Goal: Navigation & Orientation: Find specific page/section

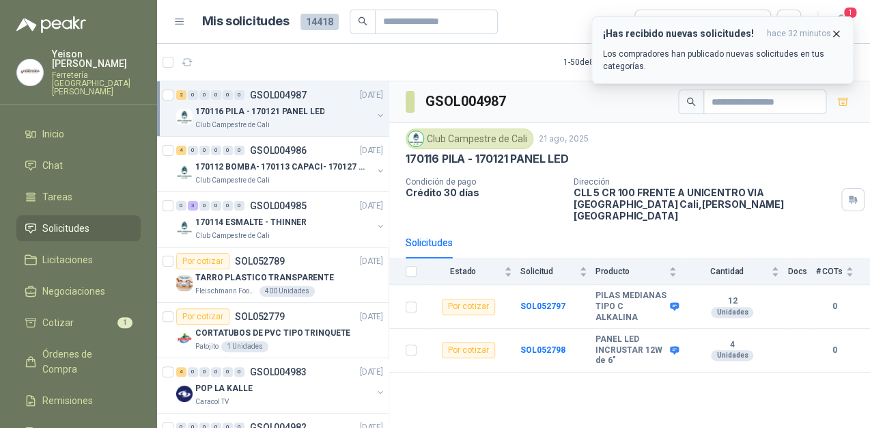
click at [842, 31] on button "¡Has recibido nuevas solicitudes! hace 32 minutos Los compradores han publicado…" at bounding box center [723, 50] width 262 height 68
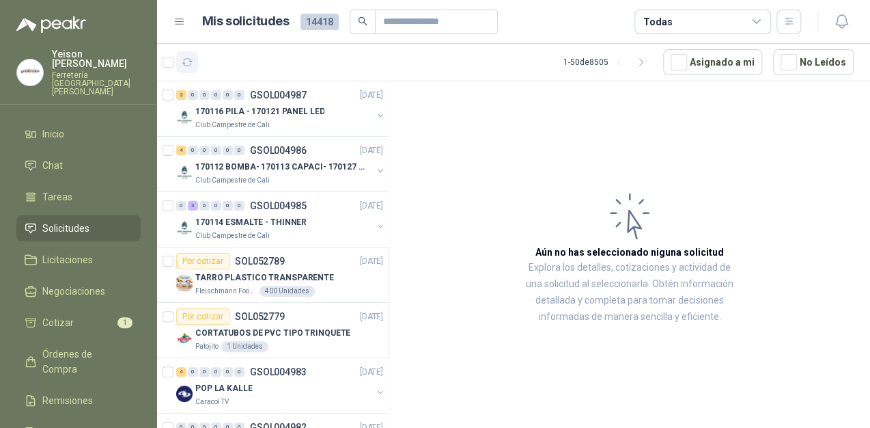
click at [187, 62] on icon "button" at bounding box center [188, 63] width 12 height 12
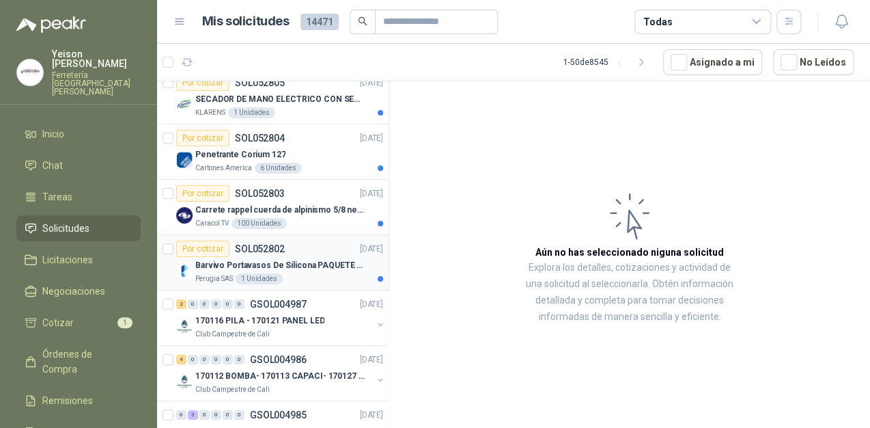
scroll to position [1968, 0]
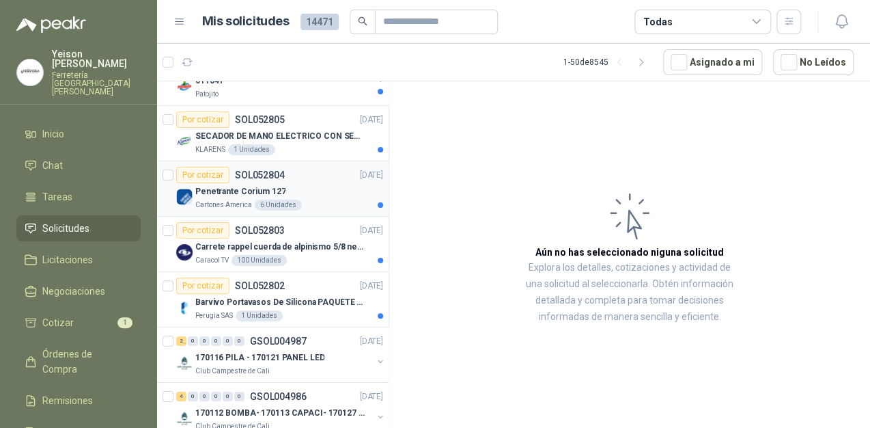
click at [288, 186] on div "Penetrante Corium 127" at bounding box center [289, 191] width 188 height 16
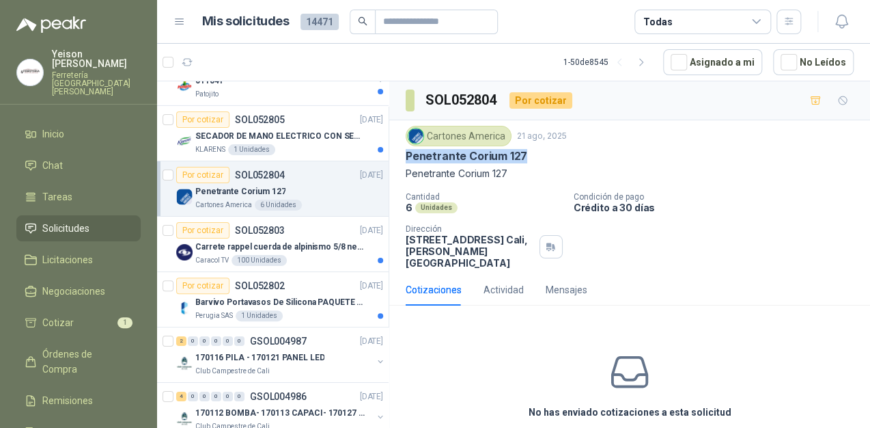
drag, startPoint x: 523, startPoint y: 153, endPoint x: 407, endPoint y: 153, distance: 116.2
click at [407, 153] on p "Penetrante Corium 127" at bounding box center [467, 156] width 122 height 14
copy p "Penetrante Corium 127"
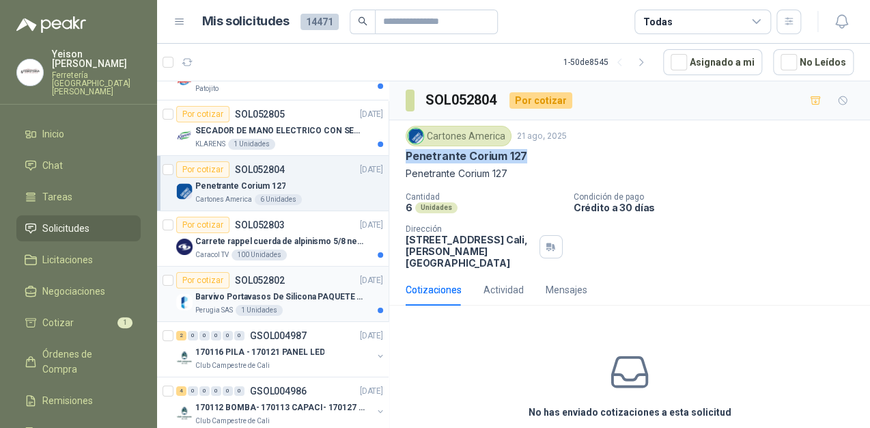
scroll to position [1913, 0]
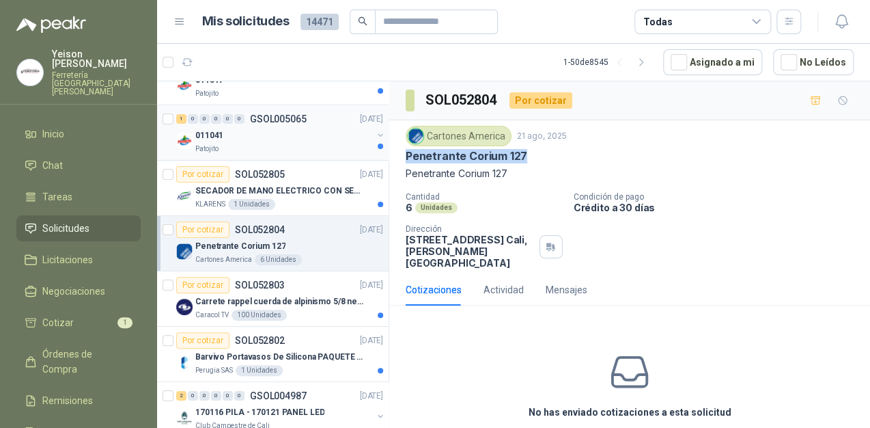
click at [261, 132] on div "011041" at bounding box center [283, 135] width 177 height 16
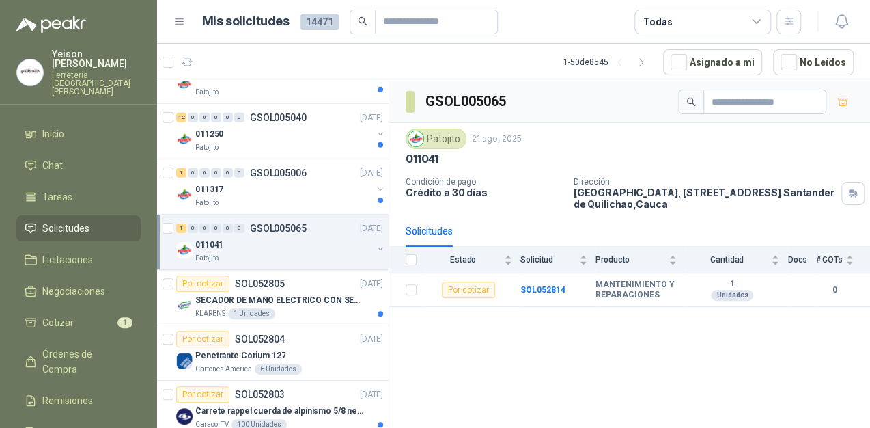
scroll to position [1804, 0]
click at [290, 236] on div "011041" at bounding box center [283, 244] width 177 height 16
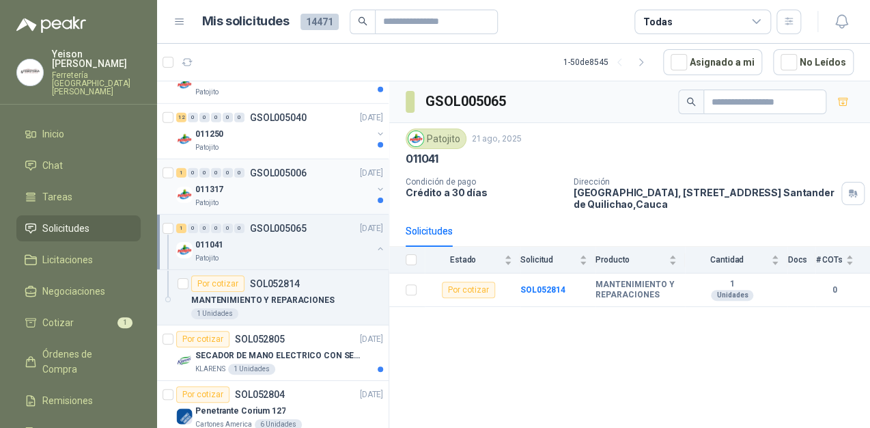
click at [293, 186] on div "011317" at bounding box center [283, 189] width 177 height 16
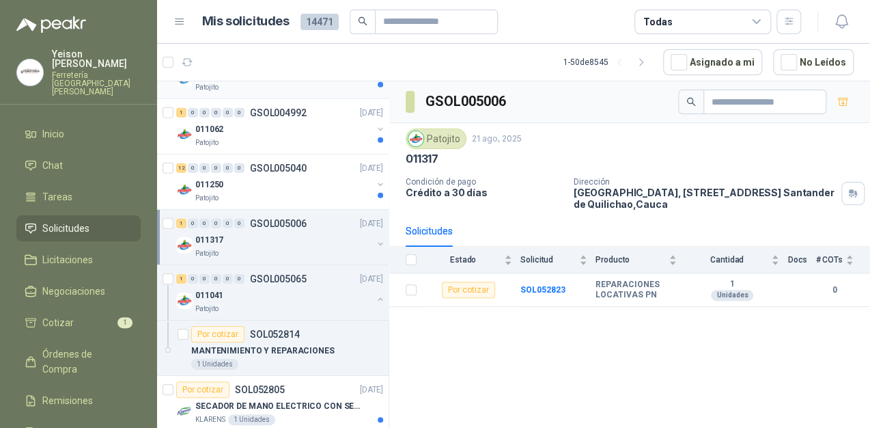
scroll to position [1695, 0]
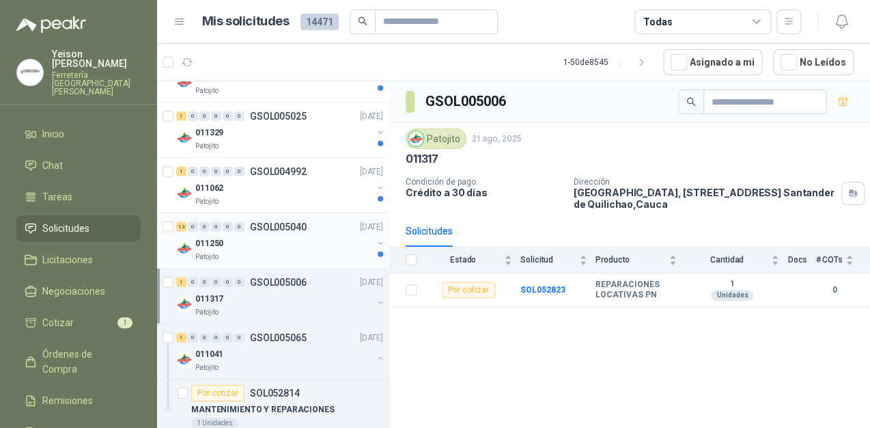
click at [273, 235] on div "011250" at bounding box center [283, 243] width 177 height 16
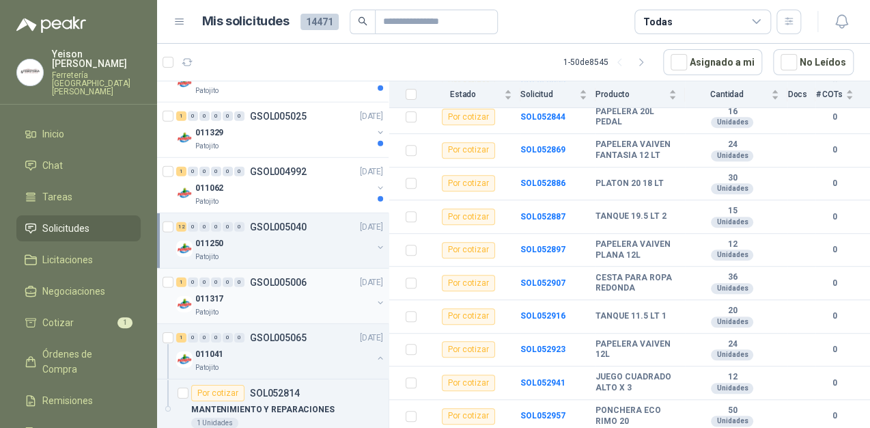
scroll to position [1531, 0]
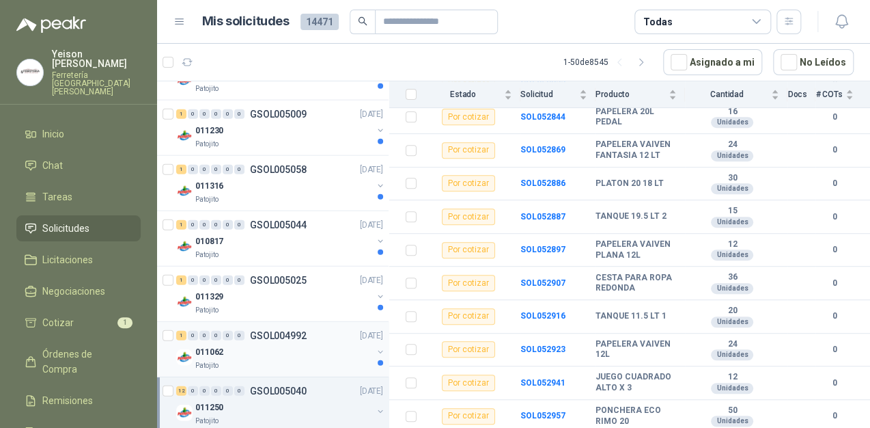
click at [251, 353] on div "011062" at bounding box center [283, 352] width 177 height 16
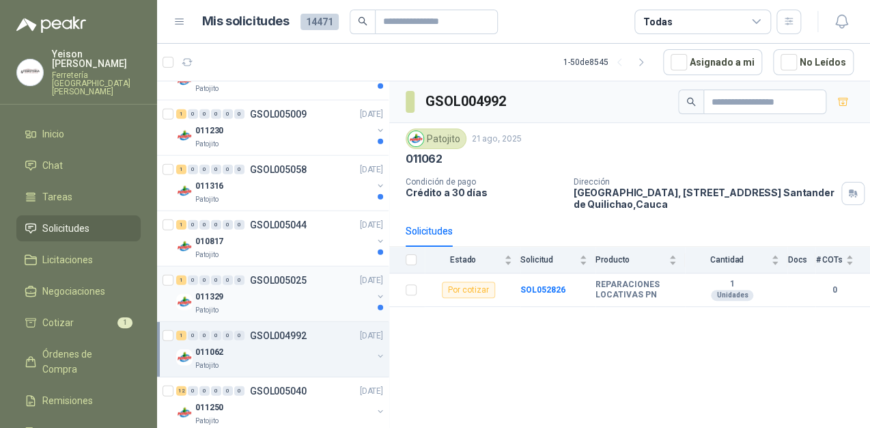
click at [232, 288] on div "011329" at bounding box center [283, 296] width 177 height 16
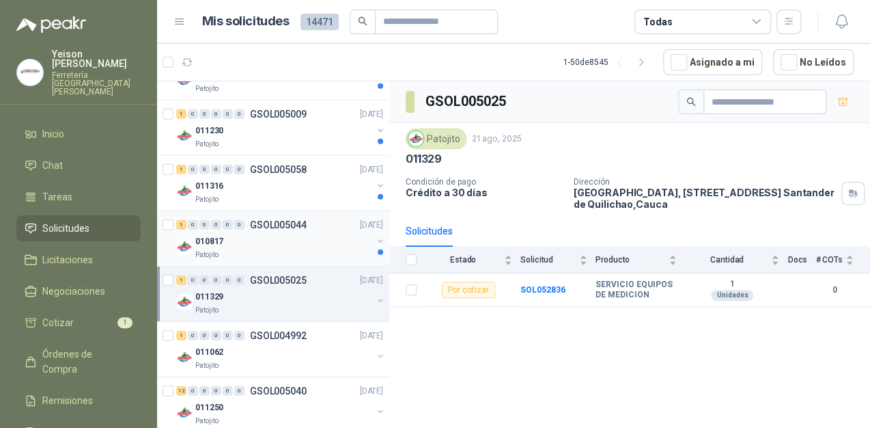
click at [236, 239] on div "010817" at bounding box center [283, 241] width 177 height 16
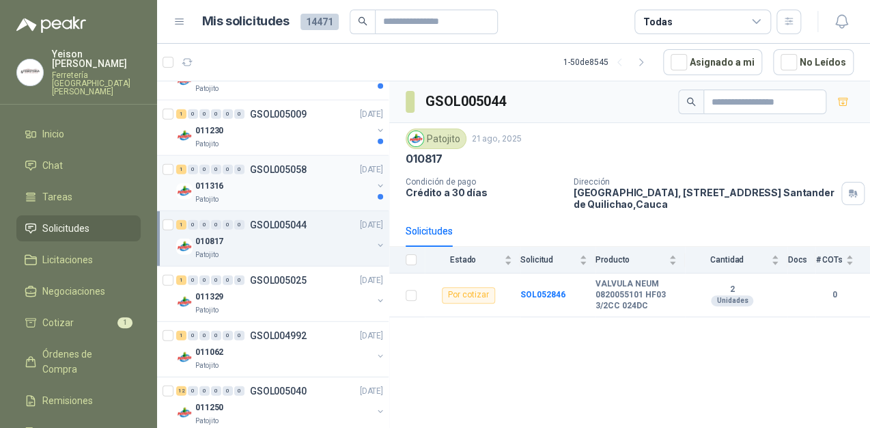
click at [246, 194] on div "Patojito" at bounding box center [283, 199] width 177 height 11
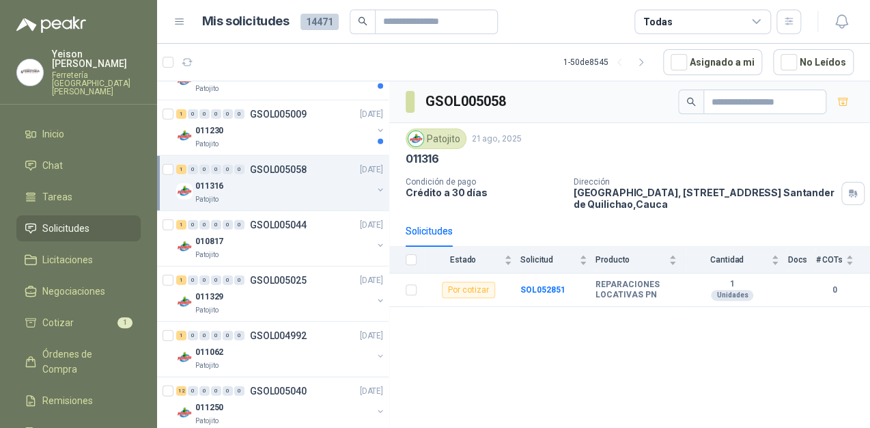
scroll to position [1476, 0]
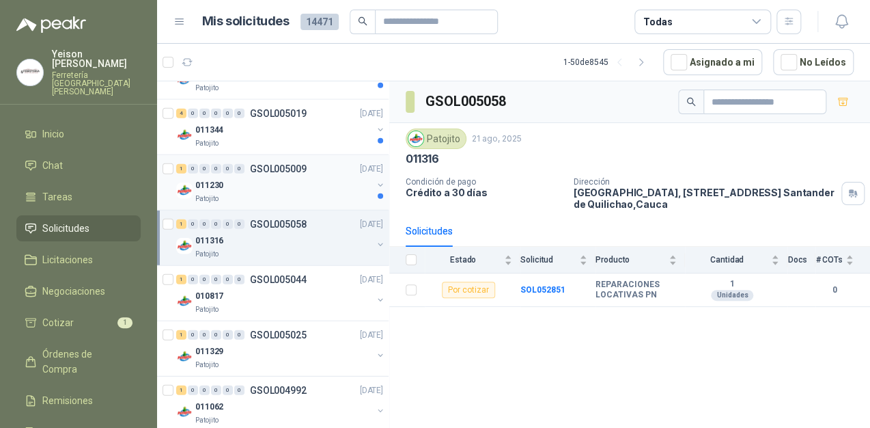
click at [265, 196] on div "Patojito" at bounding box center [283, 198] width 177 height 11
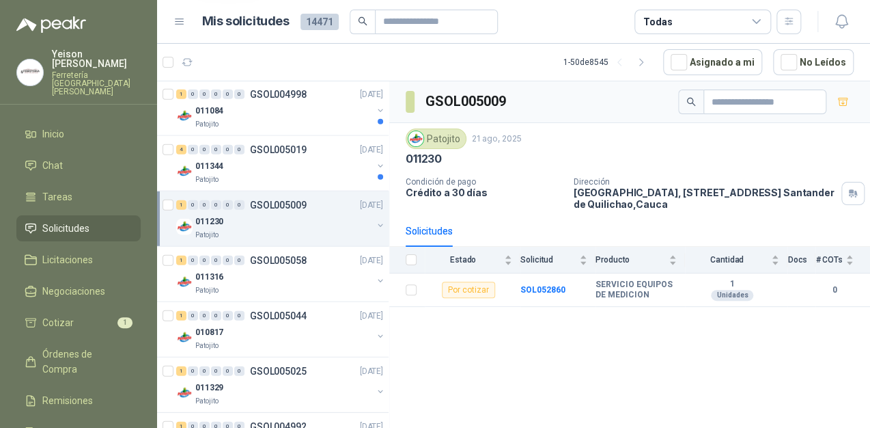
scroll to position [1421, 0]
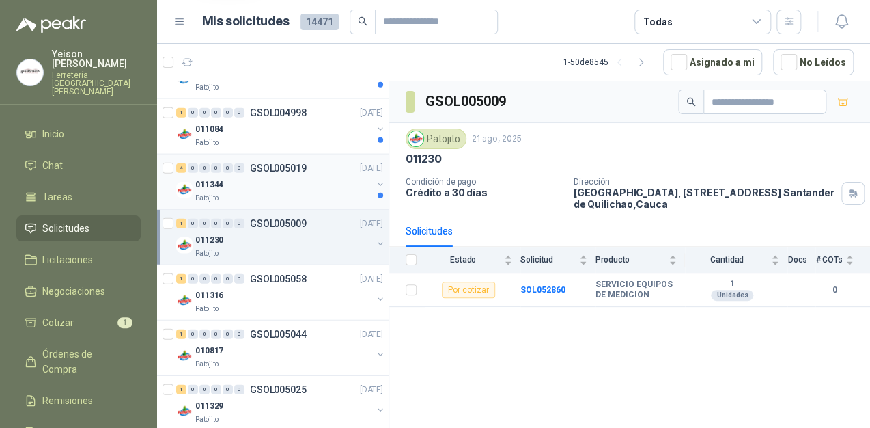
click at [274, 193] on div "Patojito" at bounding box center [283, 198] width 177 height 11
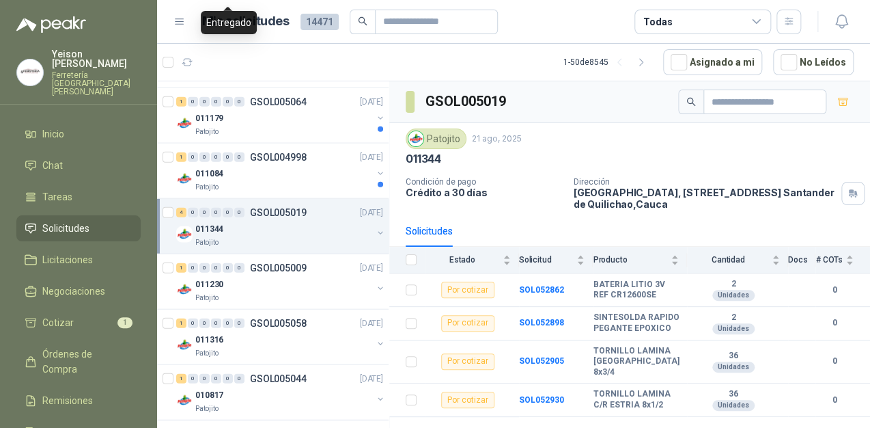
scroll to position [1367, 0]
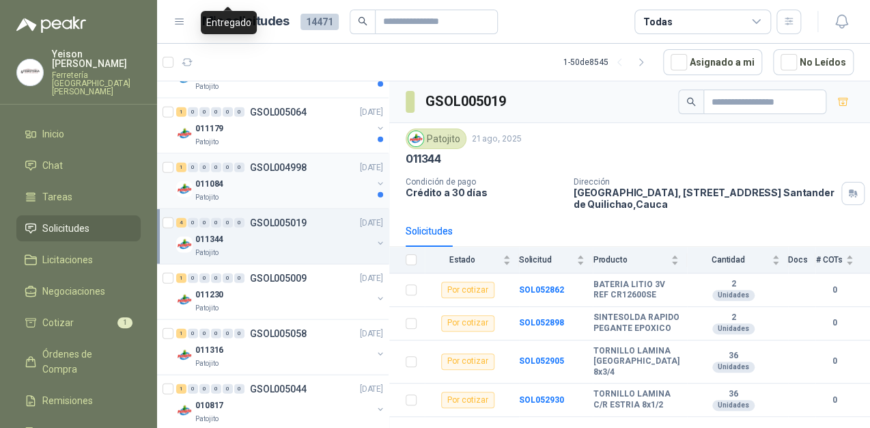
click at [271, 193] on div "Patojito" at bounding box center [283, 197] width 177 height 11
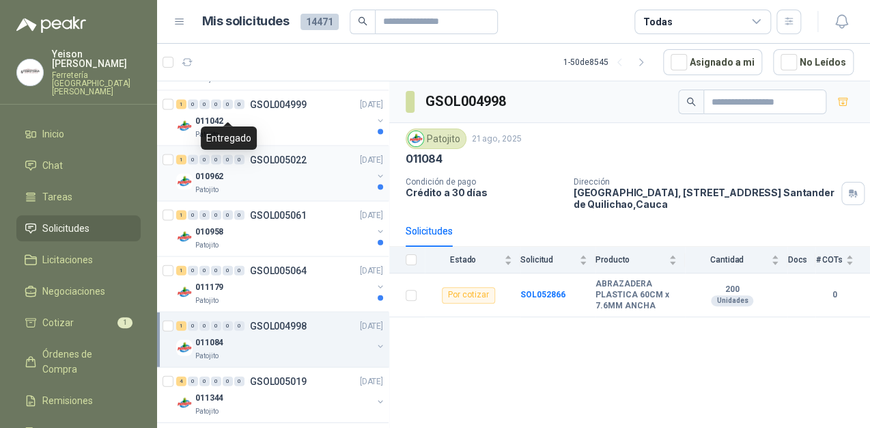
scroll to position [1203, 0]
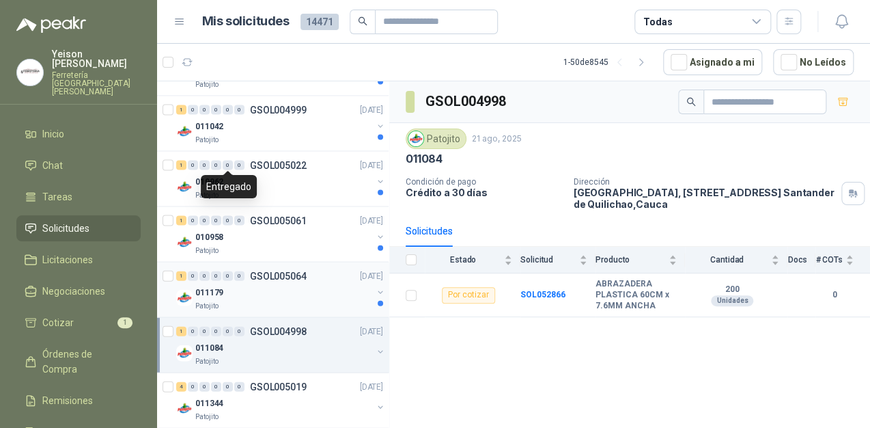
click at [261, 296] on div "011179" at bounding box center [283, 292] width 177 height 16
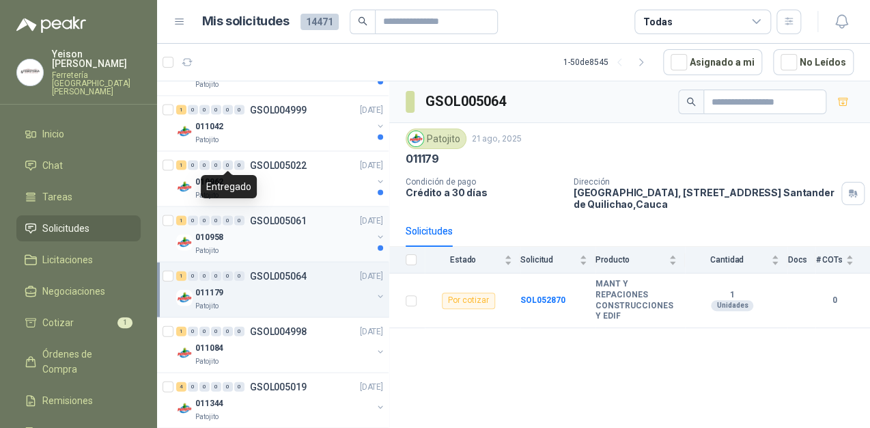
click at [266, 233] on div "010958" at bounding box center [283, 237] width 177 height 16
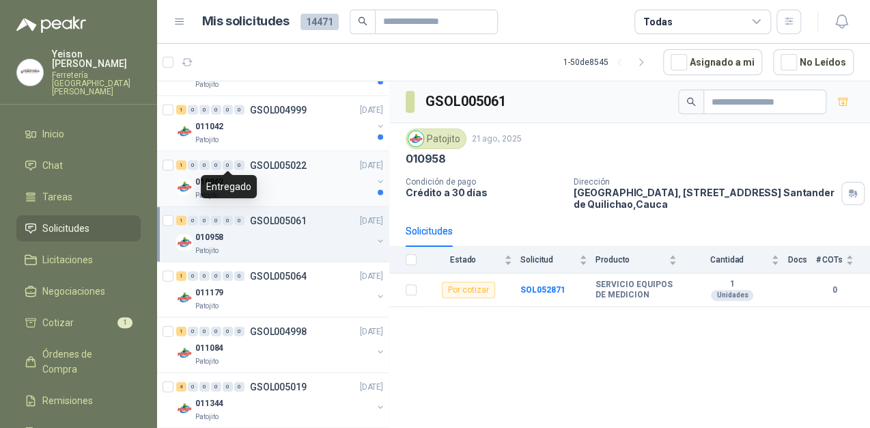
click at [303, 174] on div "010962" at bounding box center [283, 182] width 177 height 16
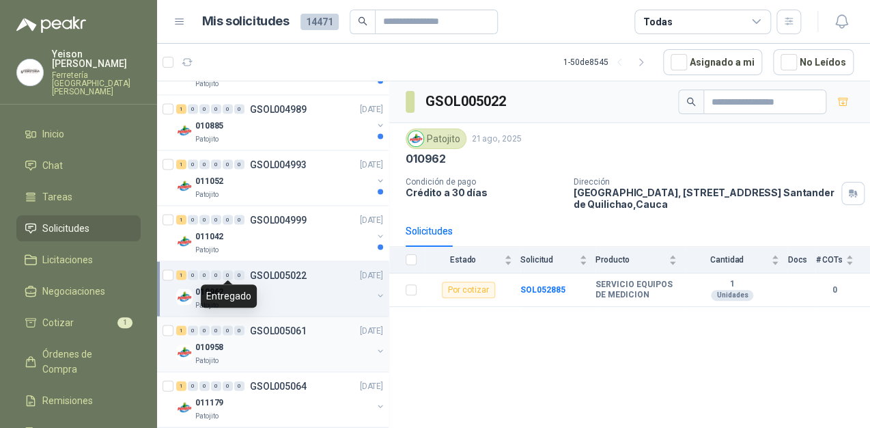
scroll to position [1093, 0]
click at [311, 244] on div "Patojito" at bounding box center [283, 249] width 177 height 11
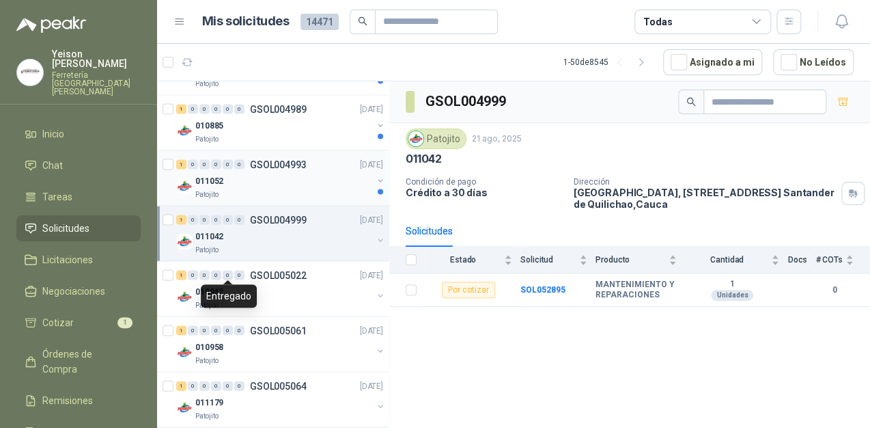
click at [329, 191] on div "Patojito" at bounding box center [283, 194] width 177 height 11
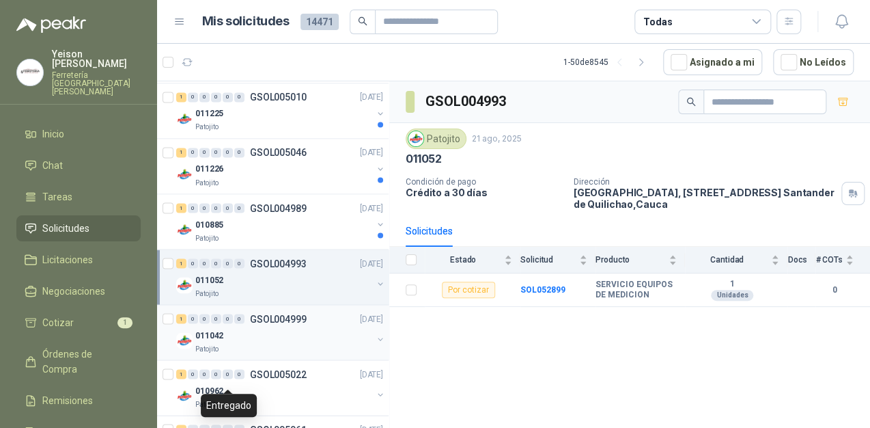
scroll to position [984, 0]
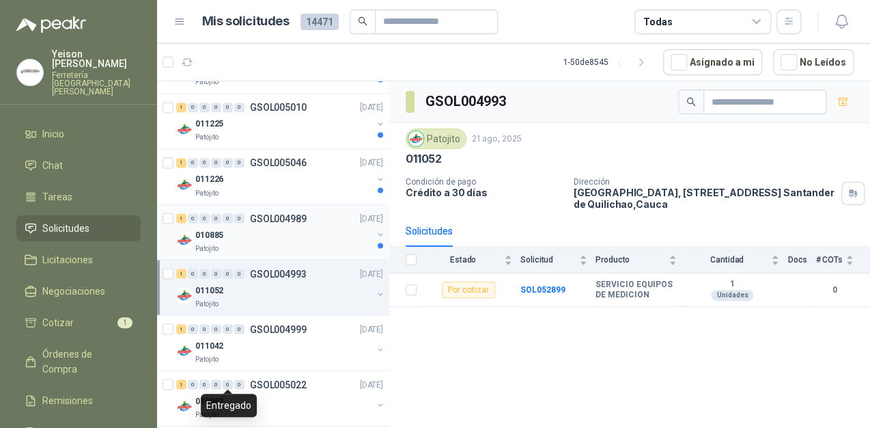
click at [323, 226] on div "010885" at bounding box center [283, 234] width 177 height 16
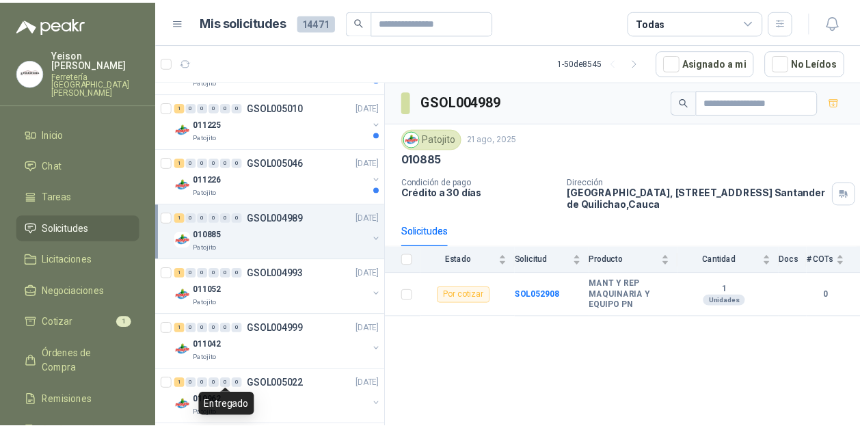
scroll to position [929, 0]
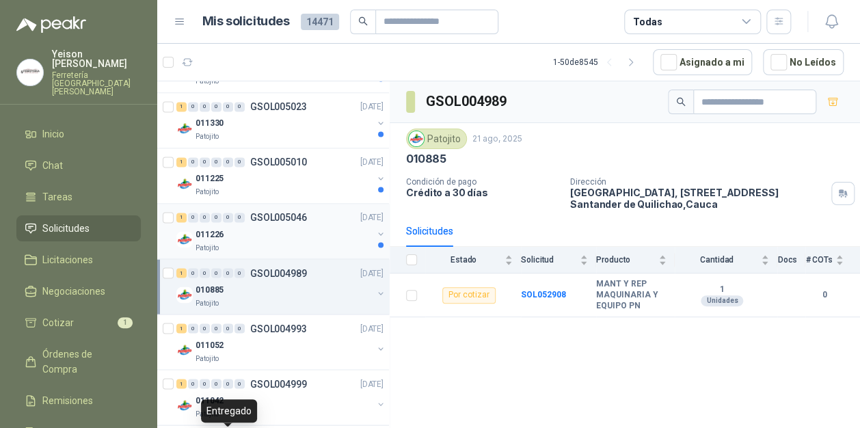
click at [315, 230] on div "011226" at bounding box center [283, 233] width 177 height 16
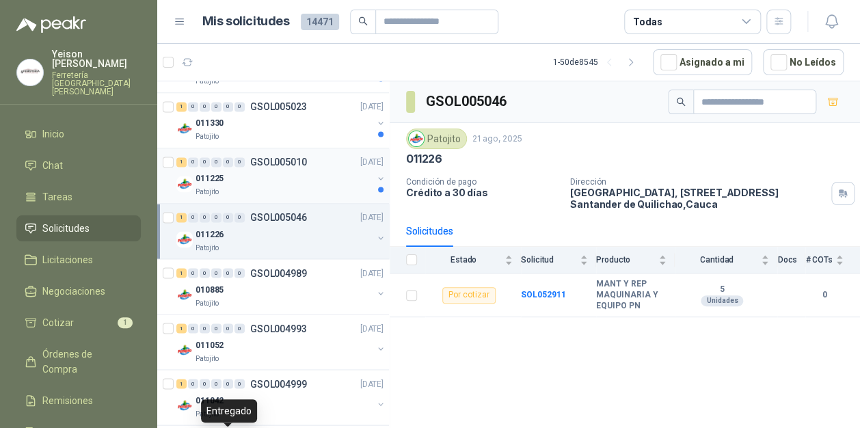
click at [316, 187] on div "Patojito" at bounding box center [283, 192] width 177 height 11
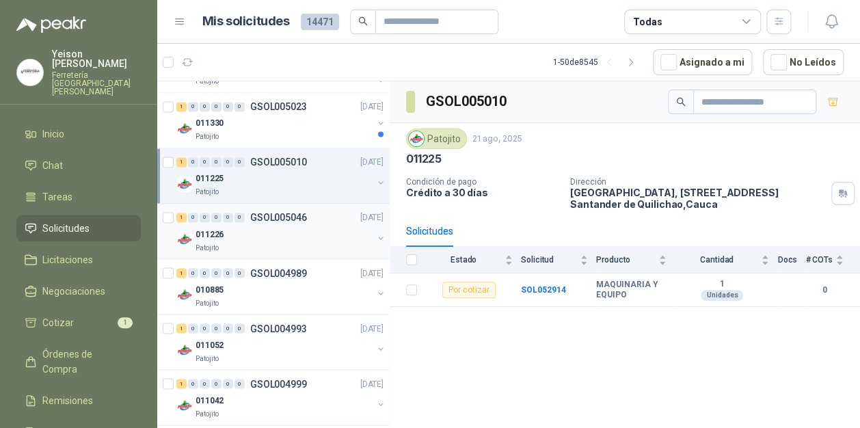
scroll to position [875, 0]
click at [318, 186] on div "Patojito" at bounding box center [283, 191] width 177 height 11
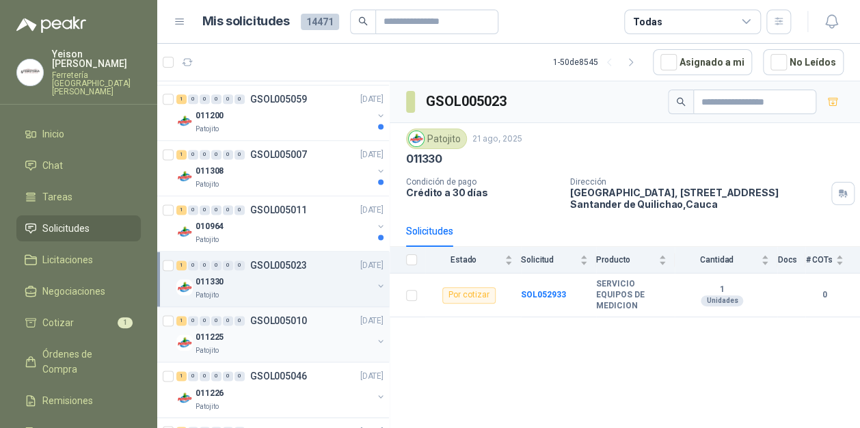
scroll to position [765, 0]
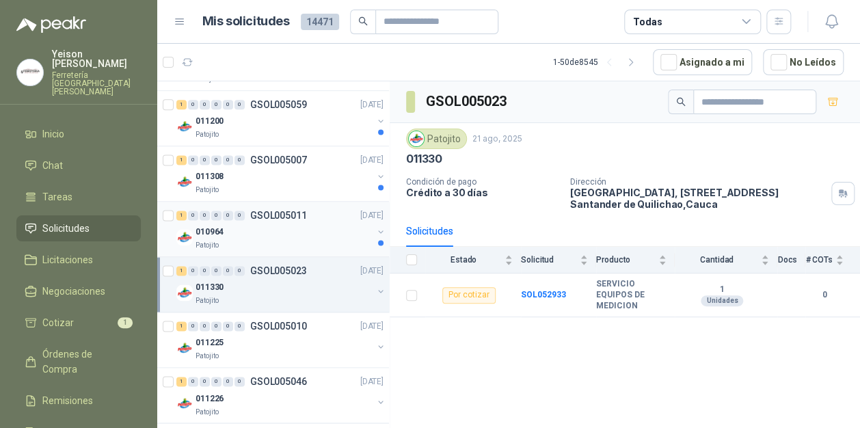
click at [326, 226] on div "010964" at bounding box center [283, 231] width 177 height 16
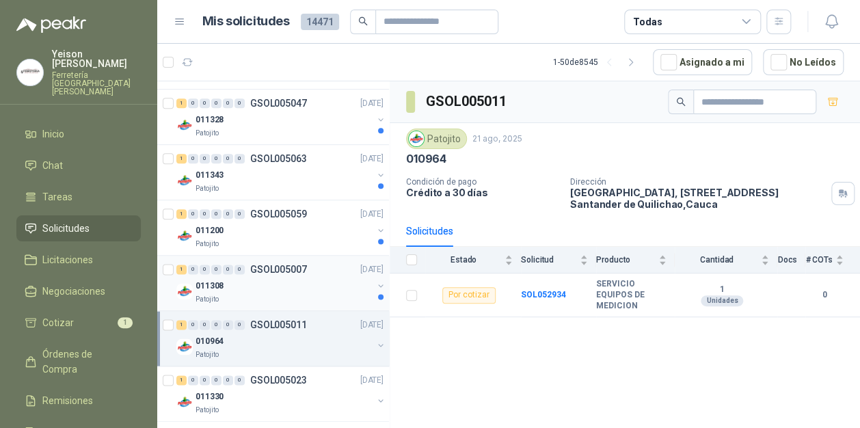
click at [313, 287] on div "011308" at bounding box center [283, 285] width 177 height 16
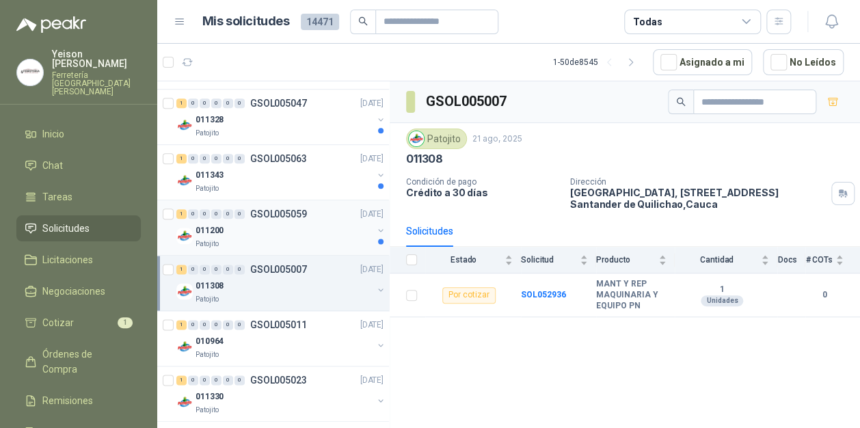
click at [292, 224] on div "011200" at bounding box center [283, 230] width 177 height 16
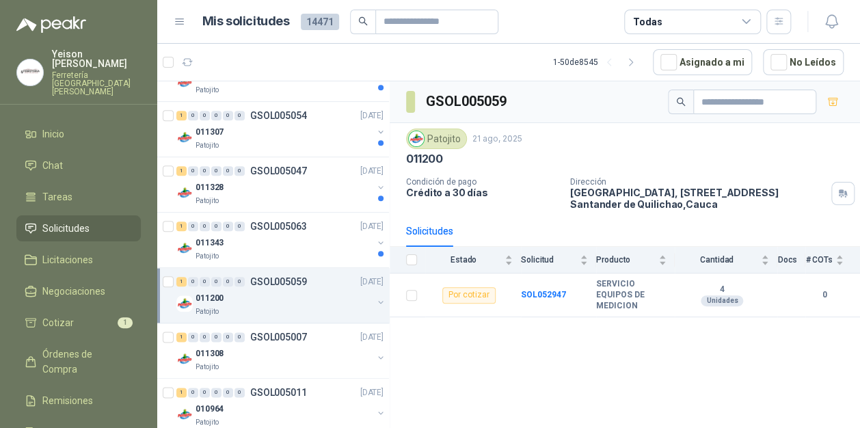
scroll to position [547, 0]
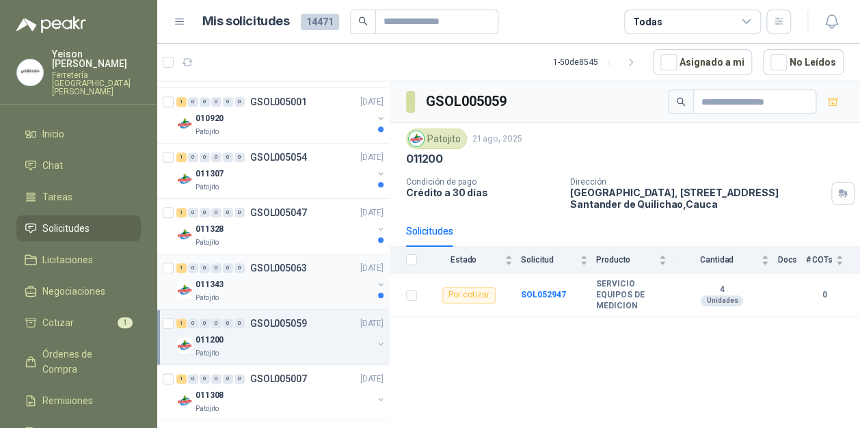
click at [306, 292] on div "Patojito" at bounding box center [283, 297] width 177 height 11
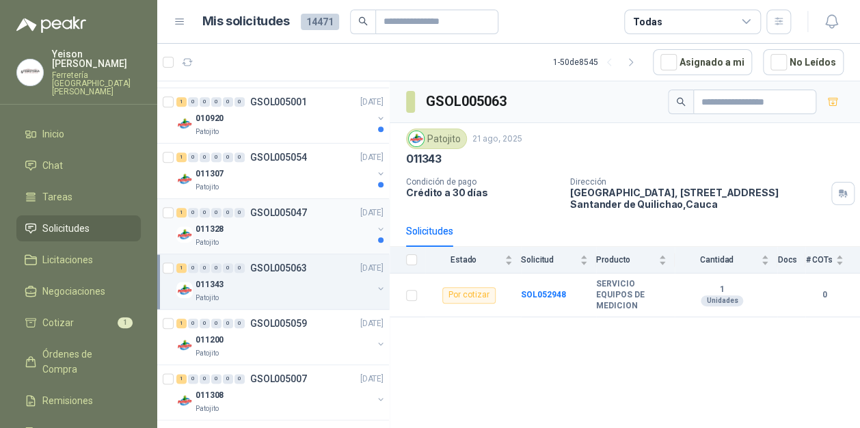
click at [298, 230] on div "011328" at bounding box center [283, 229] width 177 height 16
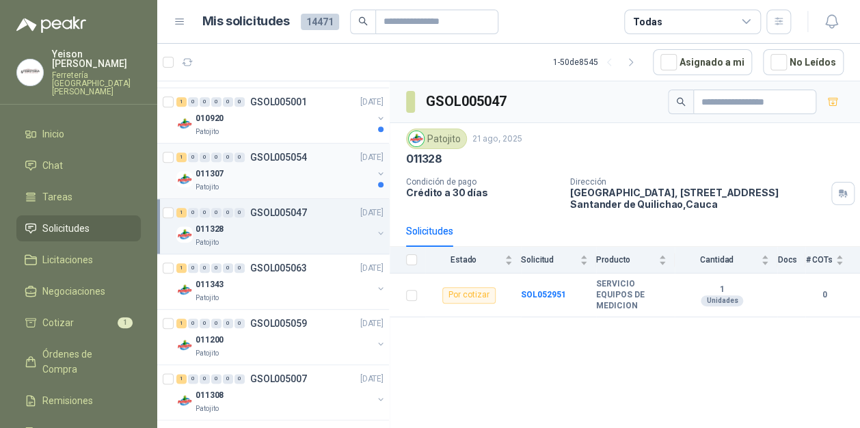
click at [292, 179] on div "011307" at bounding box center [283, 173] width 177 height 16
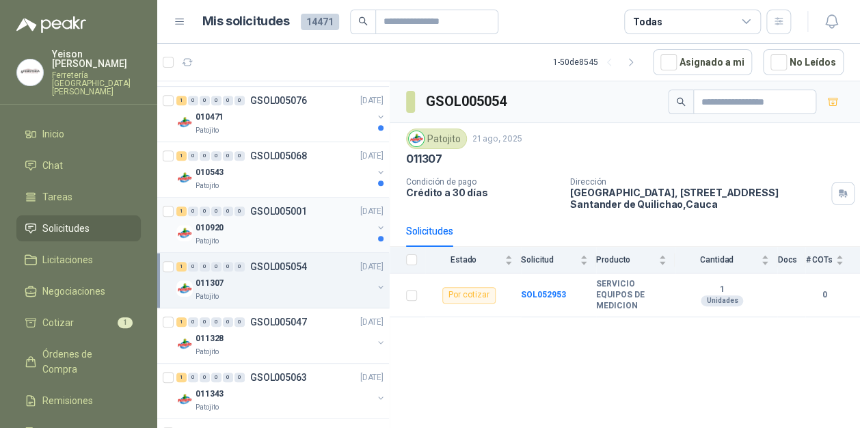
click at [303, 224] on div "010920" at bounding box center [283, 227] width 177 height 16
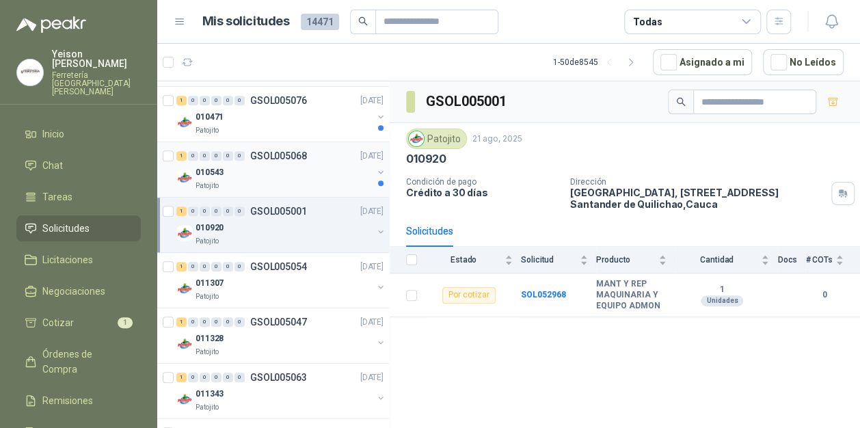
click at [298, 182] on div "Patojito" at bounding box center [283, 185] width 177 height 11
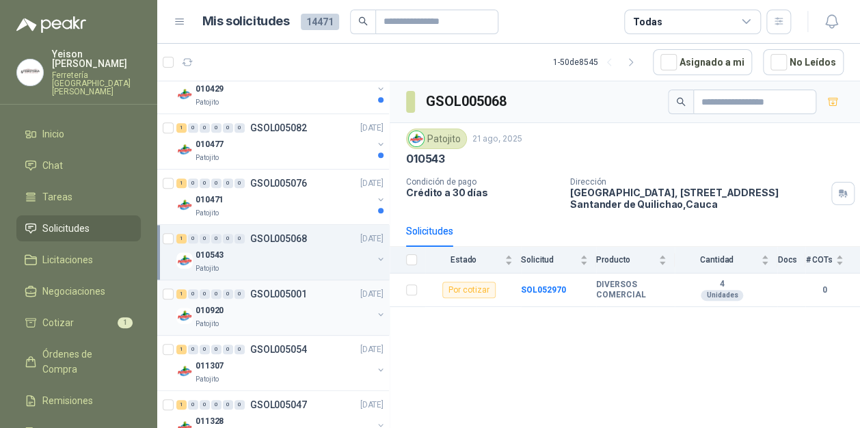
scroll to position [328, 0]
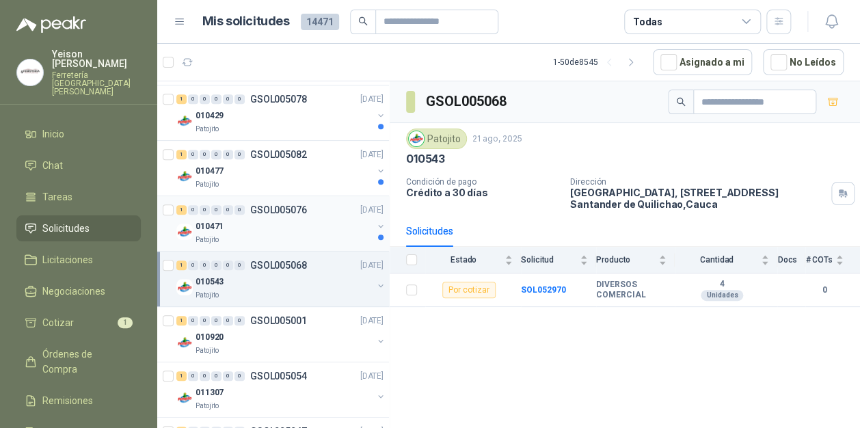
click at [305, 234] on div "Patojito" at bounding box center [283, 239] width 177 height 11
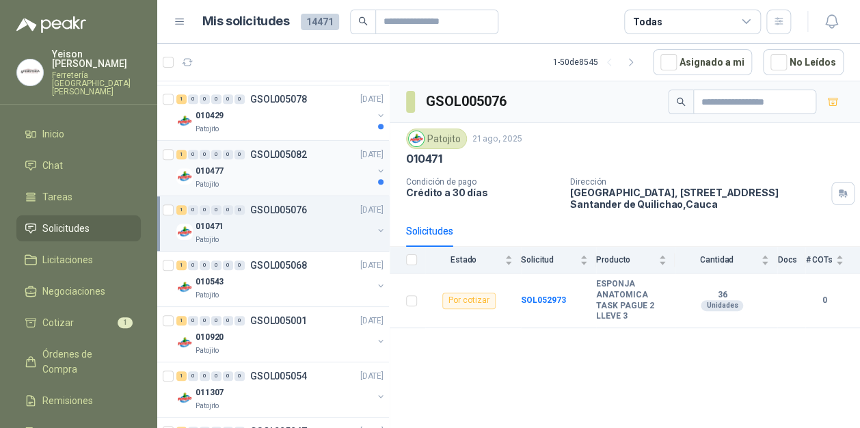
click at [323, 179] on div "Patojito" at bounding box center [283, 184] width 177 height 11
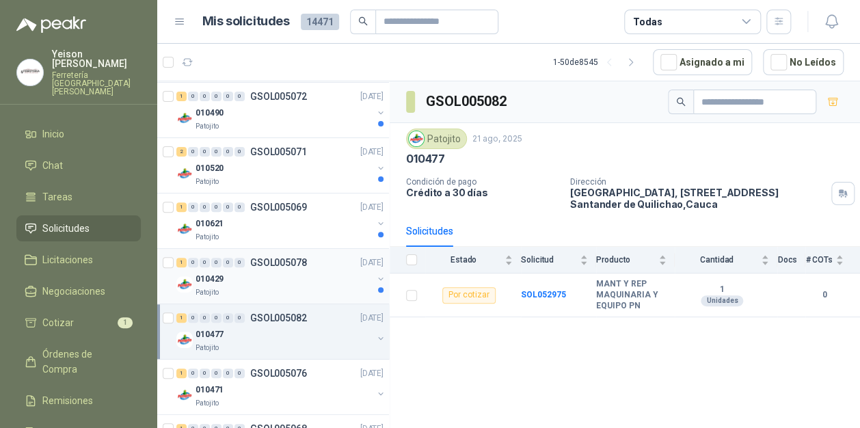
scroll to position [164, 0]
click at [322, 288] on div "Patojito" at bounding box center [283, 293] width 177 height 11
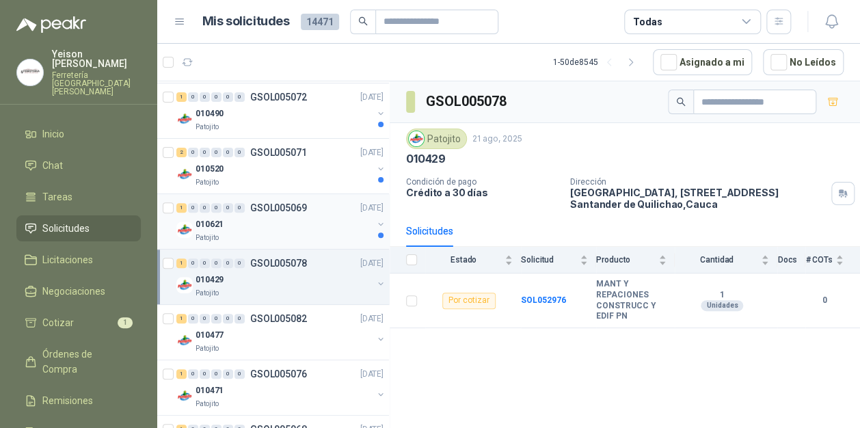
click at [296, 232] on div "Patojito" at bounding box center [283, 237] width 177 height 11
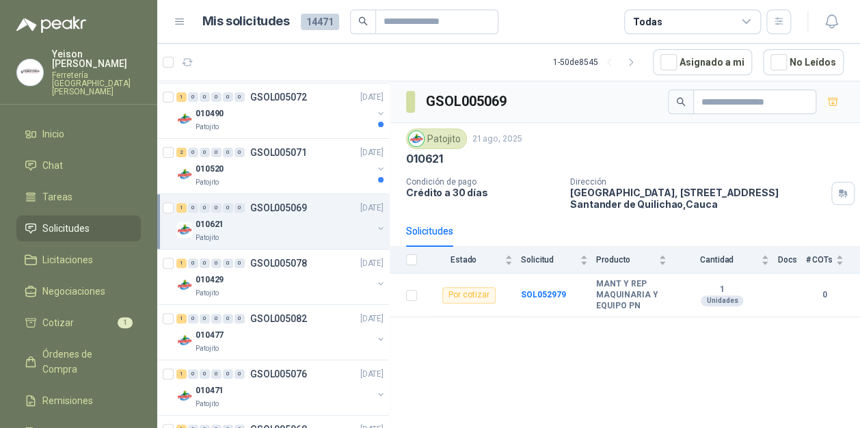
scroll to position [55, 0]
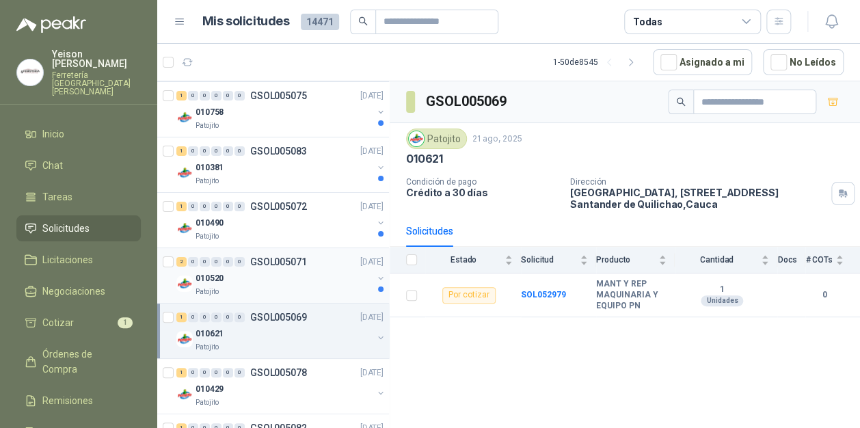
click at [294, 286] on div "Patojito" at bounding box center [283, 291] width 177 height 11
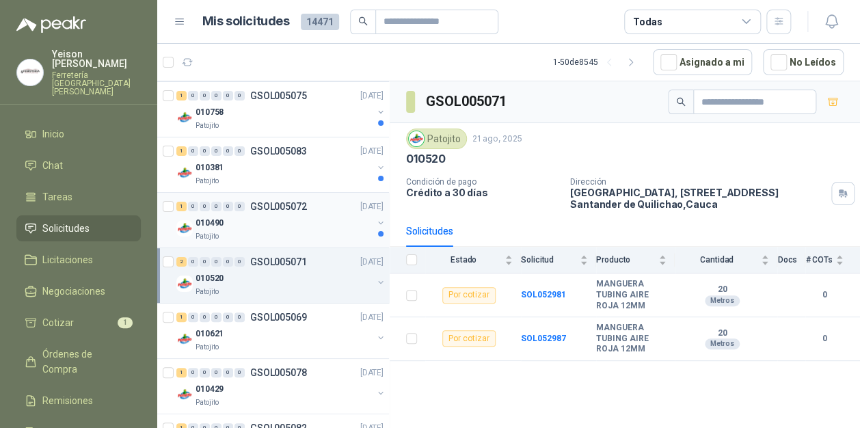
click at [298, 222] on div "010490" at bounding box center [283, 223] width 177 height 16
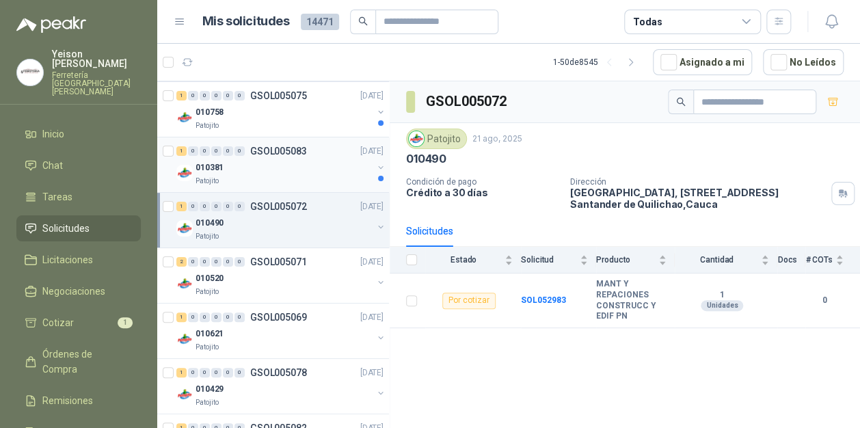
click at [288, 164] on div "010381" at bounding box center [283, 167] width 177 height 16
click at [317, 167] on div "010758" at bounding box center [283, 167] width 177 height 16
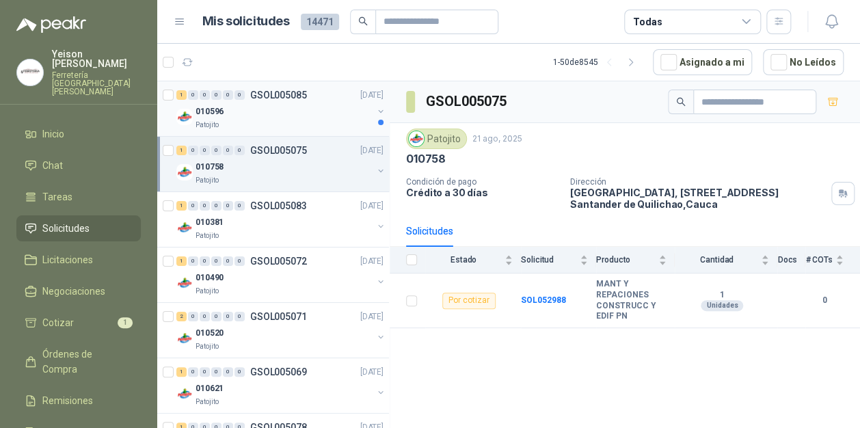
click at [292, 130] on div "1 0 0 0 0 0 GSOL005085 [DATE] 010596 Patojito" at bounding box center [273, 108] width 232 height 55
click at [314, 115] on div "010596" at bounding box center [283, 111] width 177 height 16
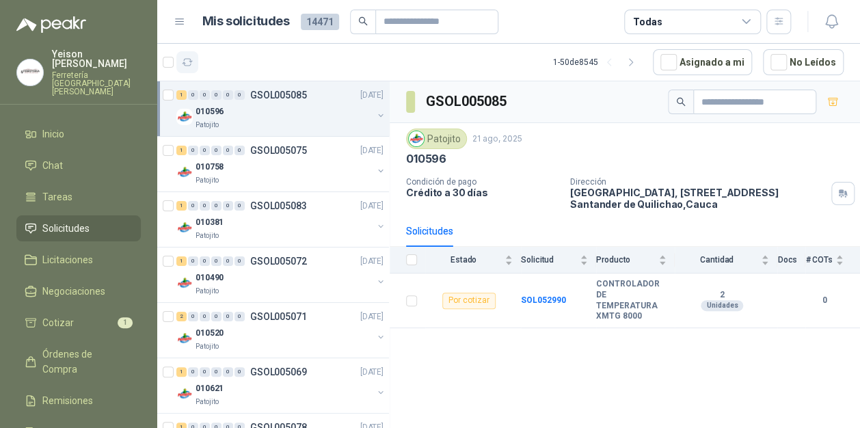
click at [196, 61] on button "button" at bounding box center [187, 62] width 22 height 22
